Goal: Contribute content: Contribute content

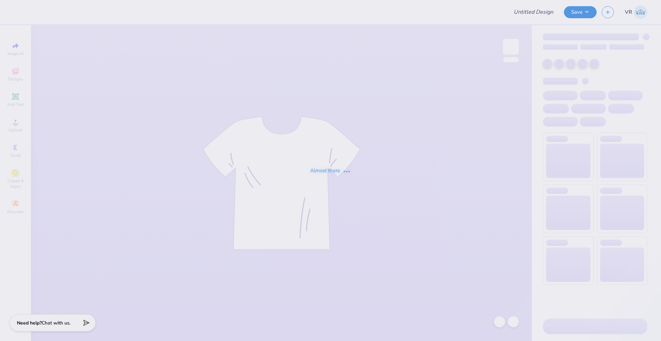
type input "Final Sweat-Set"
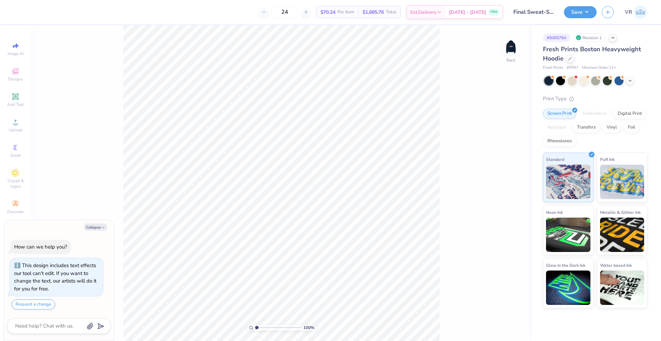
scroll to position [20, 0]
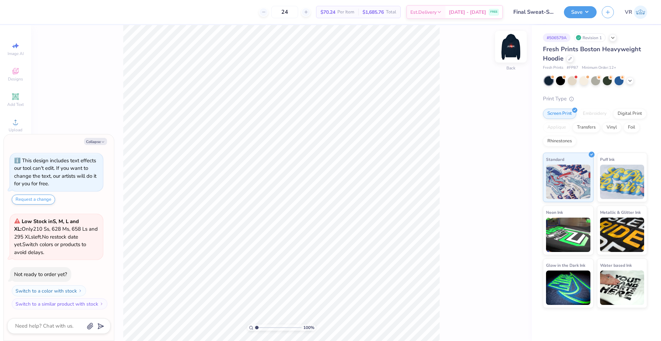
click at [509, 52] on img at bounding box center [511, 47] width 28 height 28
click at [102, 142] on polyline "button" at bounding box center [103, 142] width 2 height 1
type textarea "x"
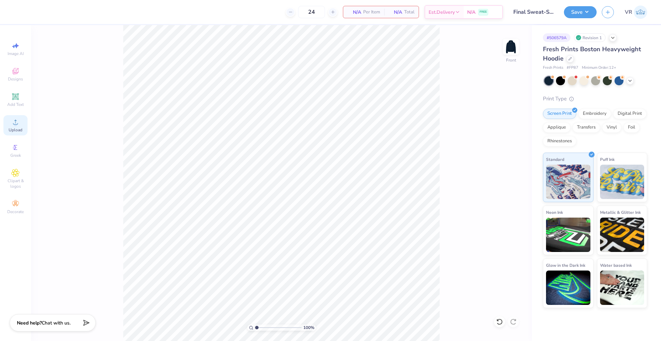
click at [14, 127] on span "Upload" at bounding box center [16, 130] width 14 height 6
click at [13, 120] on icon at bounding box center [15, 122] width 8 height 8
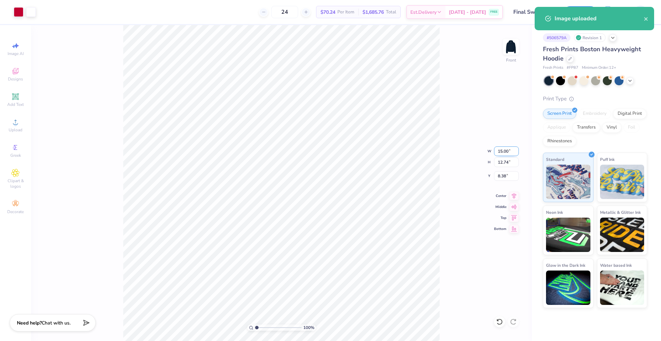
click at [503, 150] on input "15.00" at bounding box center [506, 152] width 25 height 10
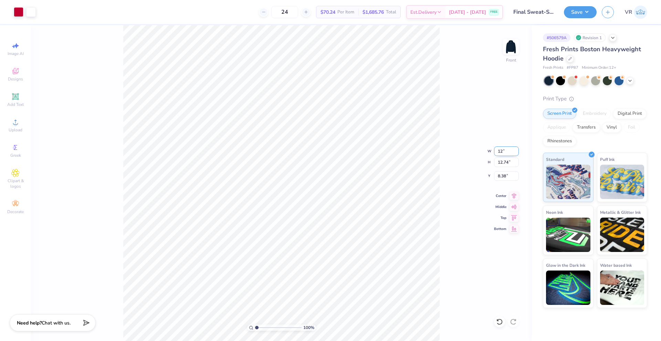
type input "12.00"
type input "10.19"
type input "9.65"
click at [500, 320] on icon at bounding box center [499, 322] width 6 height 6
type input "15.00"
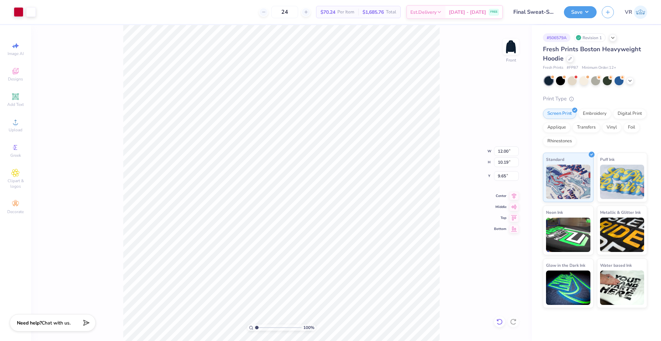
type input "12.74"
type input "8.38"
click at [500, 320] on icon at bounding box center [499, 322] width 6 height 6
click at [496, 324] on icon at bounding box center [499, 322] width 7 height 7
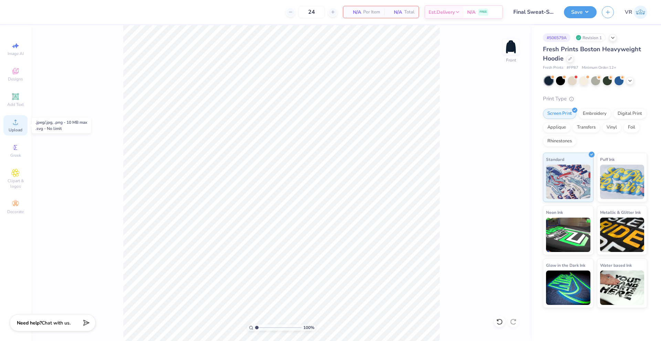
click at [11, 120] on icon at bounding box center [15, 122] width 8 height 8
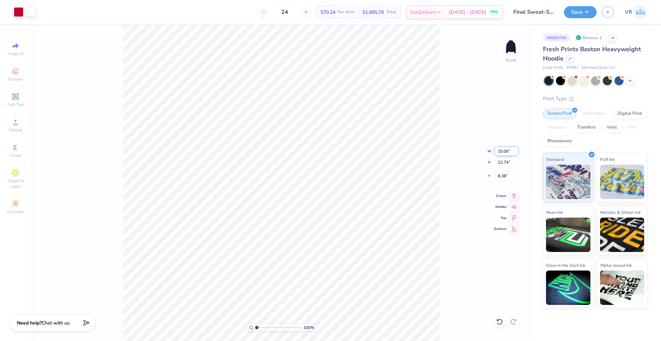
click at [499, 153] on input "15.00" at bounding box center [506, 152] width 25 height 10
type input "12.00"
type input "10.19"
click at [503, 179] on input "9.65" at bounding box center [506, 176] width 25 height 10
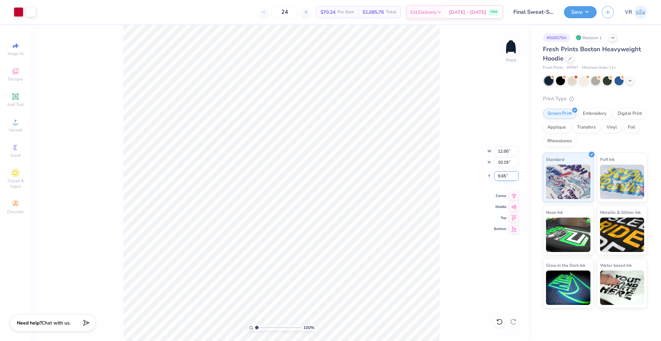
click at [503, 179] on input "9.65" at bounding box center [506, 176] width 25 height 10
click at [501, 175] on input "9.65" at bounding box center [506, 176] width 25 height 10
type input "6.00"
click at [574, 12] on button "Save" at bounding box center [580, 11] width 33 height 12
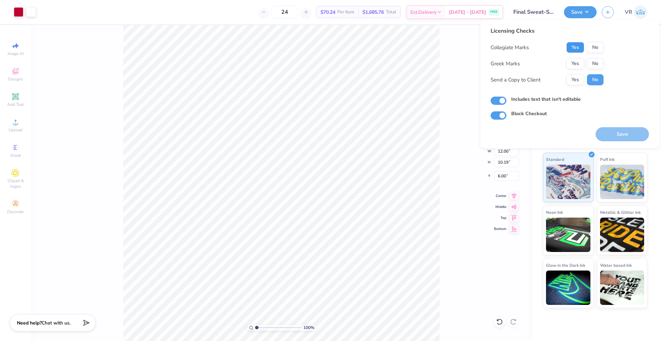
click at [578, 49] on button "Yes" at bounding box center [575, 47] width 18 height 11
click at [593, 64] on button "No" at bounding box center [595, 63] width 17 height 11
click at [627, 131] on button "Save" at bounding box center [621, 134] width 53 height 14
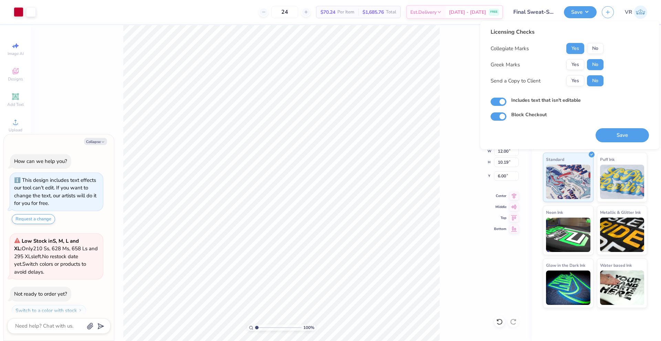
scroll to position [46, 0]
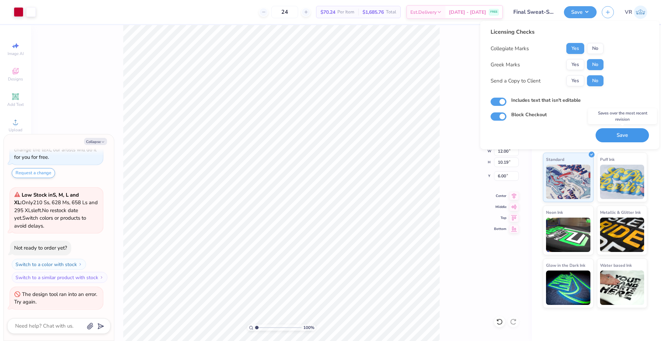
click at [630, 141] on button "Save" at bounding box center [621, 135] width 53 height 14
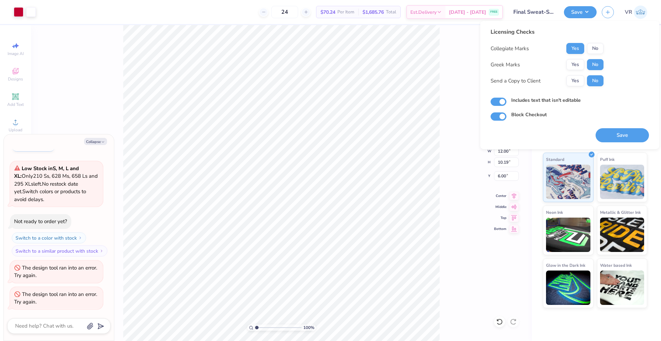
scroll to position [73, 0]
type textarea "x"
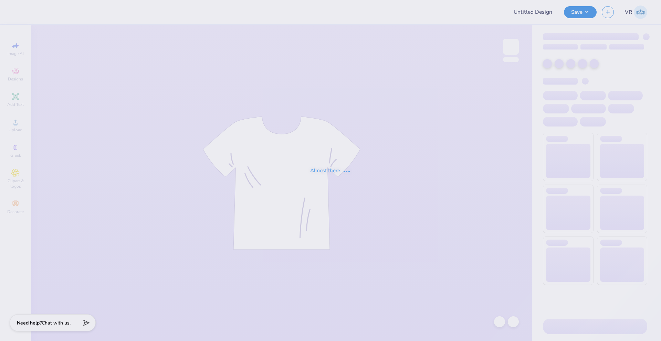
type input "Beta Parents Weekend"
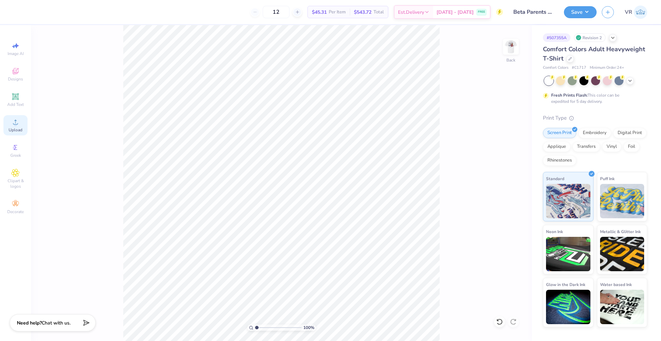
click at [14, 129] on span "Upload" at bounding box center [16, 130] width 14 height 6
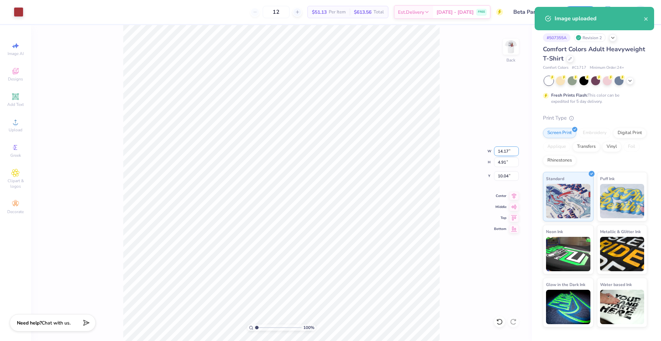
click at [505, 149] on input "14.17" at bounding box center [506, 152] width 25 height 10
type input "4.00"
type input "1.39"
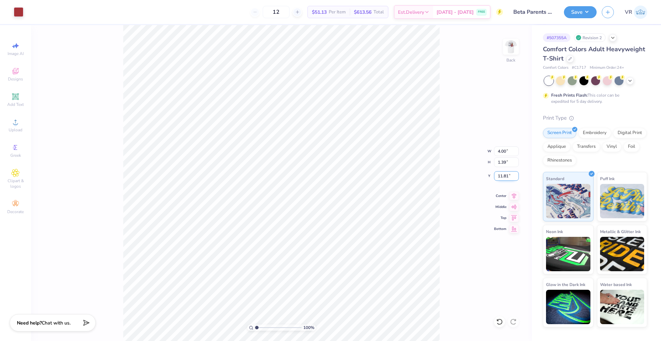
click at [505, 179] on input "11.81" at bounding box center [506, 176] width 25 height 10
type input "3.00"
click at [512, 44] on img at bounding box center [511, 47] width 28 height 28
type input "7.91"
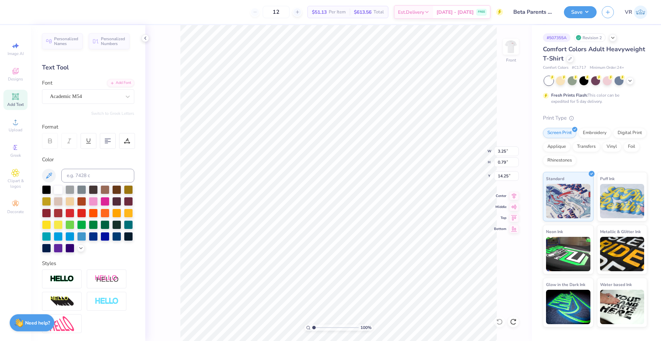
type input "10.61"
type input "2.96"
type input "3.00"
click at [9, 126] on div "Upload" at bounding box center [15, 125] width 24 height 20
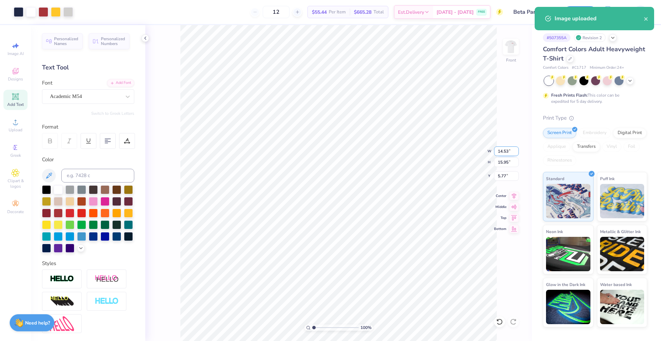
click at [501, 153] on input "14.53" at bounding box center [506, 152] width 25 height 10
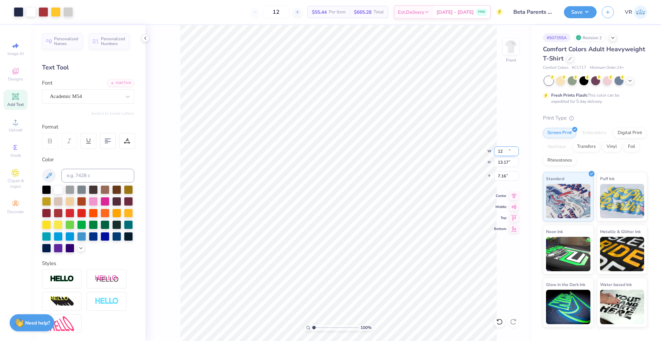
type input "12.00"
type input "13.17"
click at [501, 177] on input "7.16" at bounding box center [506, 176] width 25 height 10
type input "3.00"
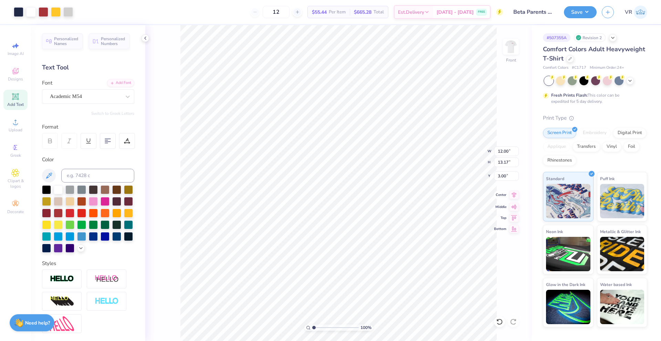
click at [515, 197] on icon at bounding box center [514, 195] width 10 height 8
click at [508, 41] on img at bounding box center [511, 47] width 28 height 28
click at [509, 51] on img at bounding box center [511, 47] width 28 height 28
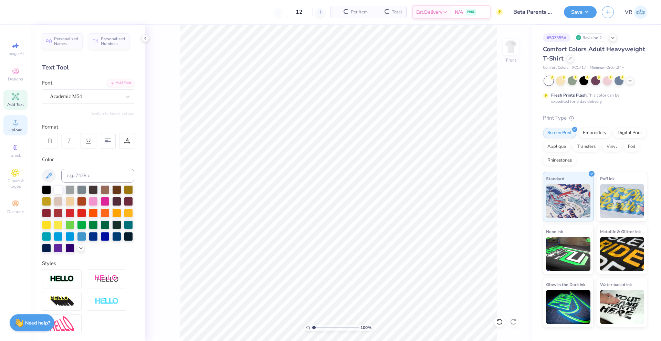
click at [21, 122] on div "Upload" at bounding box center [15, 125] width 24 height 20
click at [18, 120] on icon at bounding box center [15, 122] width 8 height 8
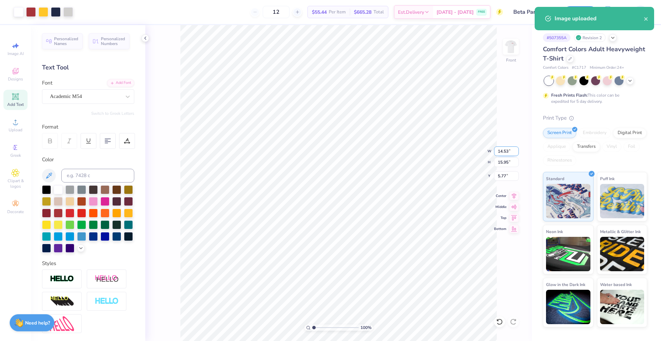
click at [498, 153] on input "14.53" at bounding box center [506, 152] width 25 height 10
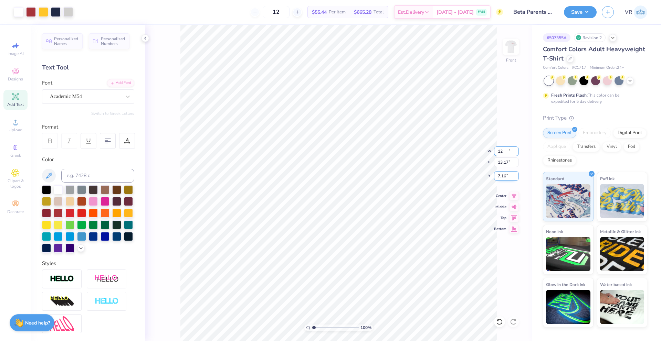
type input "12.00"
type input "13.17"
click at [497, 178] on input "7.16" at bounding box center [506, 176] width 25 height 10
type input "3.00"
